Goal: Task Accomplishment & Management: Use online tool/utility

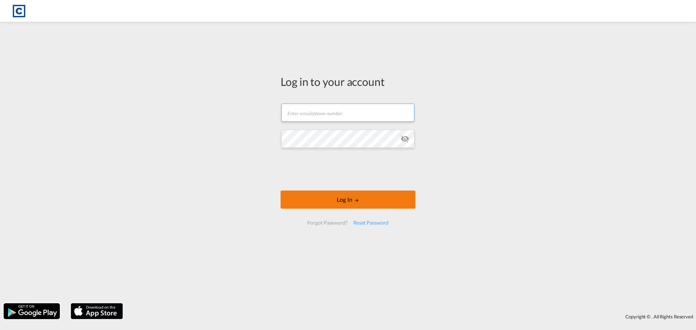
type input "[EMAIL_ADDRESS][PERSON_NAME][DOMAIN_NAME]"
click at [342, 201] on button "Log In" at bounding box center [348, 200] width 135 height 18
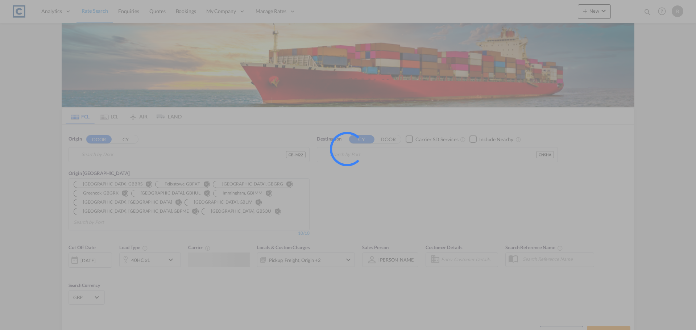
type input "GB-M22, [GEOGRAPHIC_DATA]"
type input "[GEOGRAPHIC_DATA], [GEOGRAPHIC_DATA]"
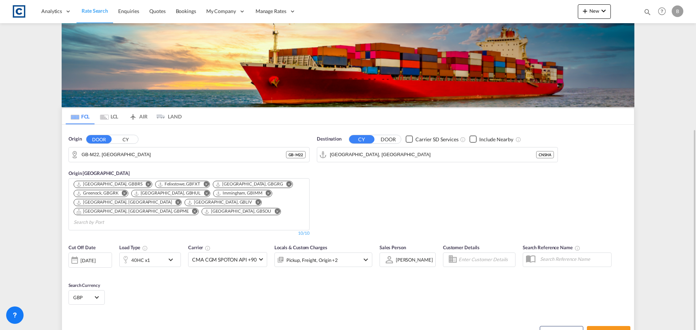
scroll to position [73, 0]
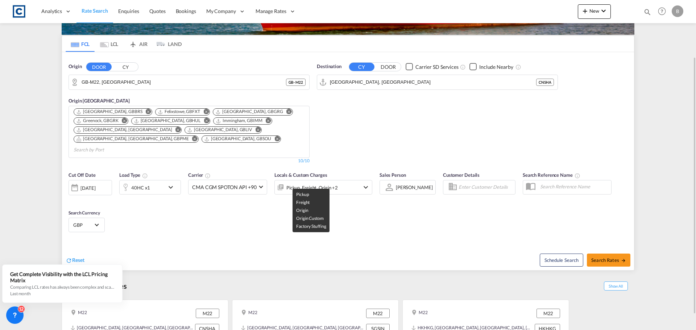
click at [312, 183] on div "Pickup, Freight, Origin +2" at bounding box center [312, 188] width 51 height 10
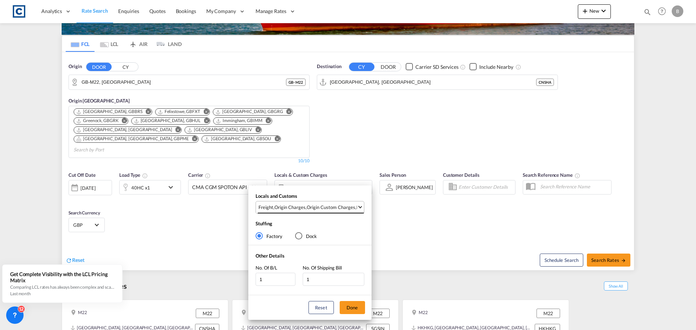
click at [345, 208] on div "Origin Custom Charges" at bounding box center [331, 207] width 49 height 7
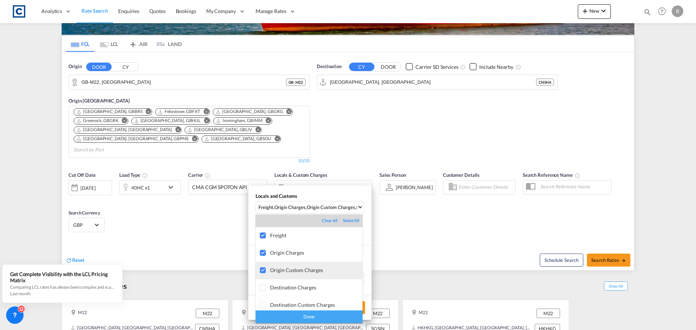
click at [312, 269] on div "Origin Custom Charges" at bounding box center [316, 270] width 92 height 6
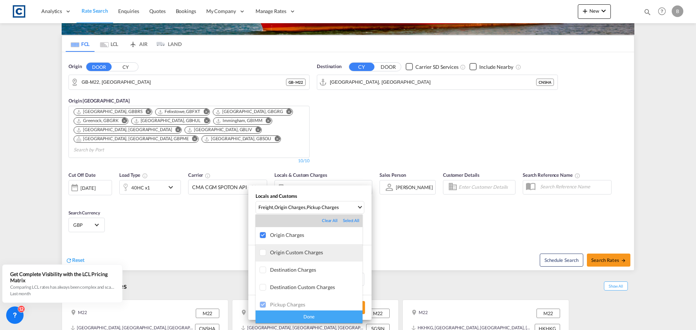
scroll to position [0, 0]
click at [317, 315] on div "Done" at bounding box center [309, 317] width 107 height 13
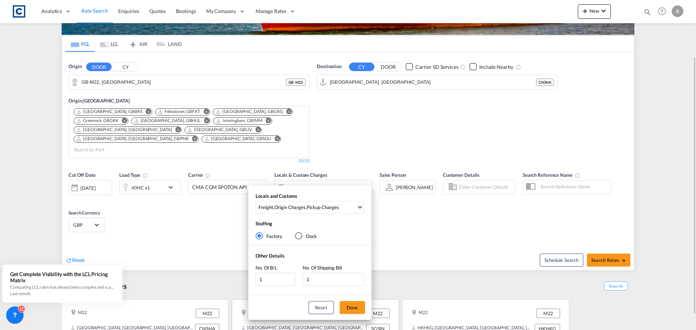
click at [355, 310] on button "Done" at bounding box center [352, 307] width 25 height 13
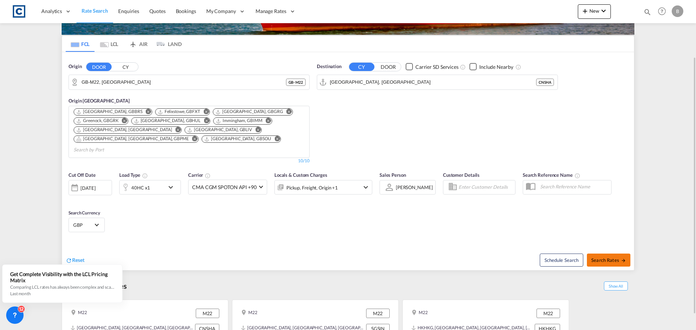
click at [608, 257] on span "Search Rates" at bounding box center [609, 260] width 35 height 6
type input "M22 to CNSHA / [DATE]"
